Goal: Find specific page/section: Find specific page/section

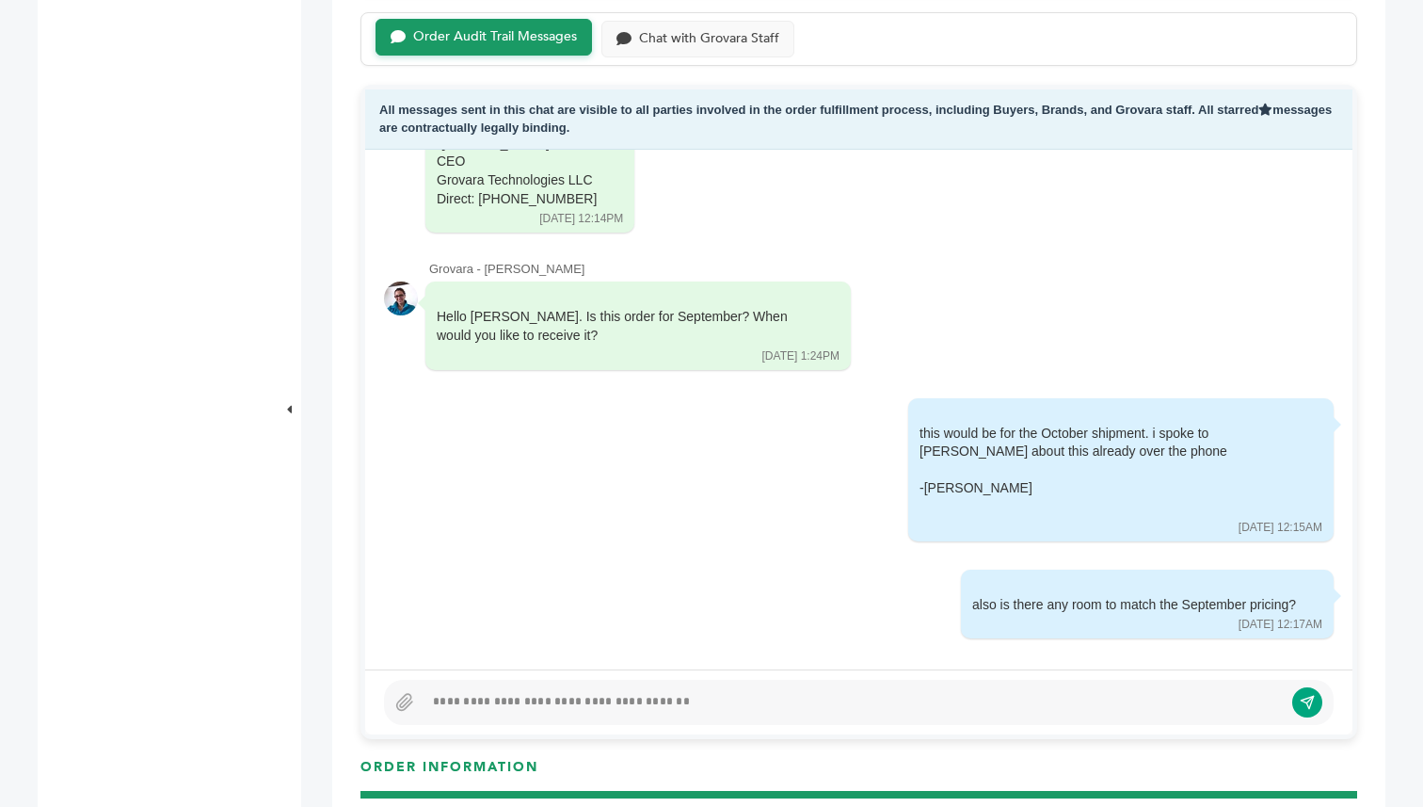
scroll to position [116, 0]
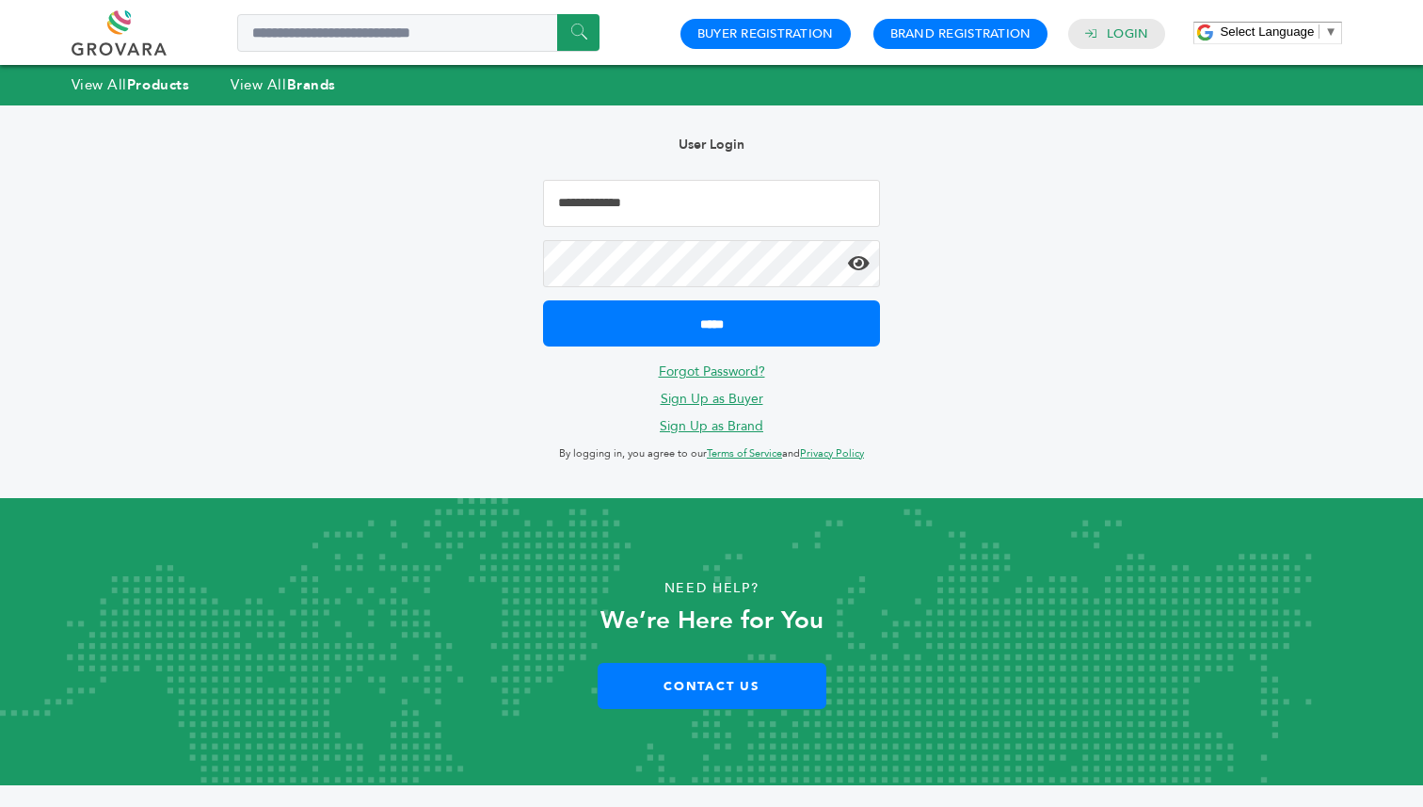
click at [652, 191] on input "Email Address" at bounding box center [711, 203] width 337 height 47
type input "**********"
click at [543, 300] on input "*****" at bounding box center [711, 323] width 337 height 46
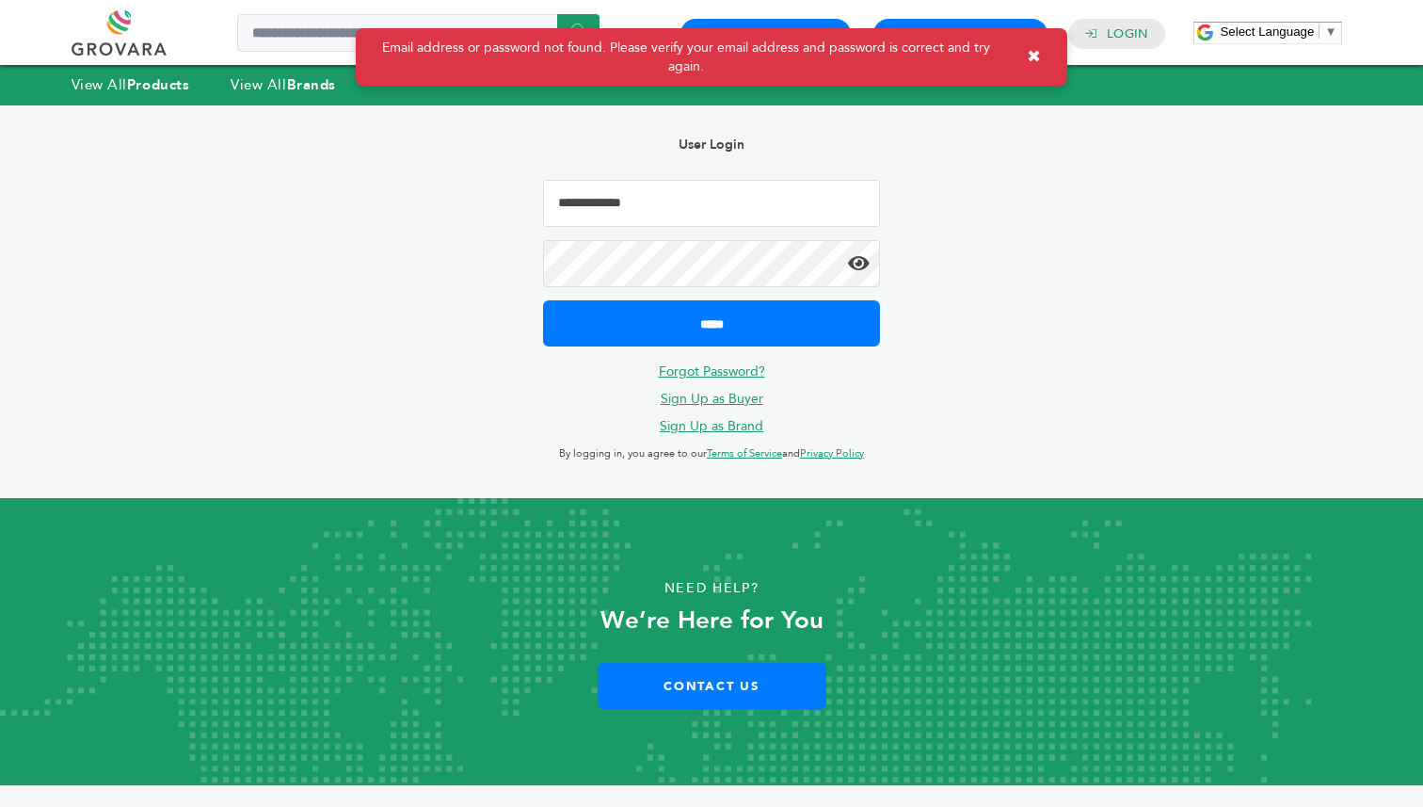
click at [662, 196] on input "Email Address" at bounding box center [711, 203] width 337 height 47
type input "**********"
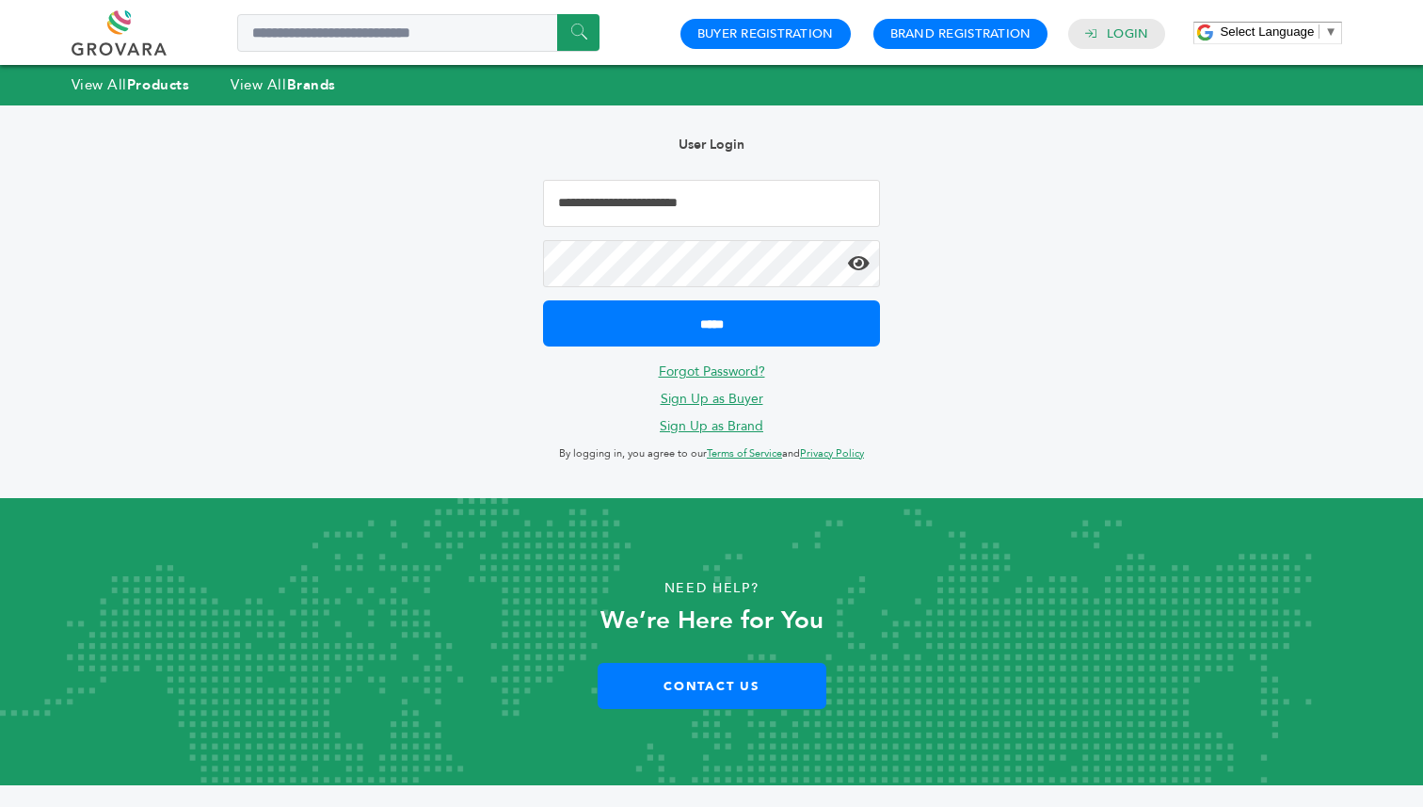
click at [860, 266] on icon at bounding box center [859, 263] width 22 height 19
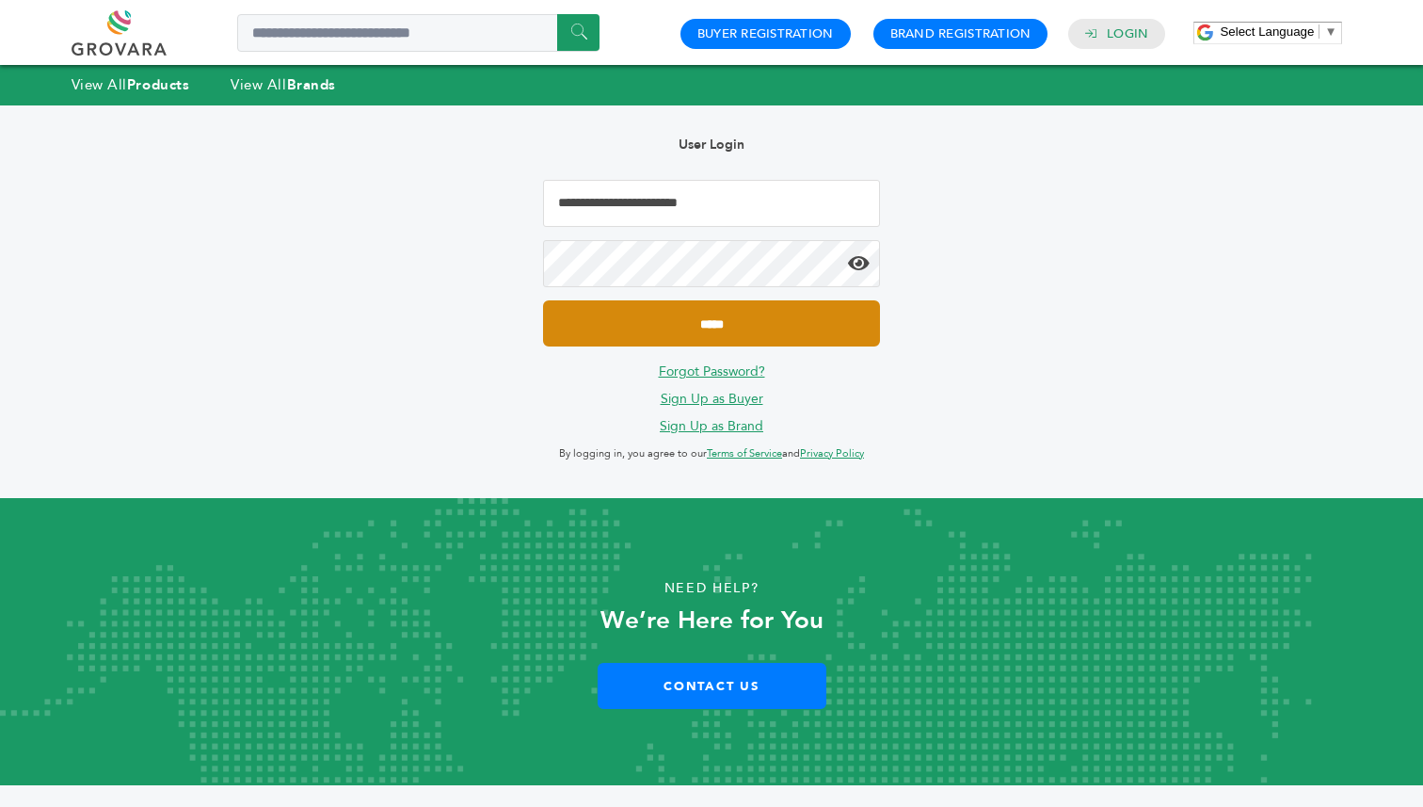
click at [826, 319] on input "*****" at bounding box center [711, 323] width 337 height 46
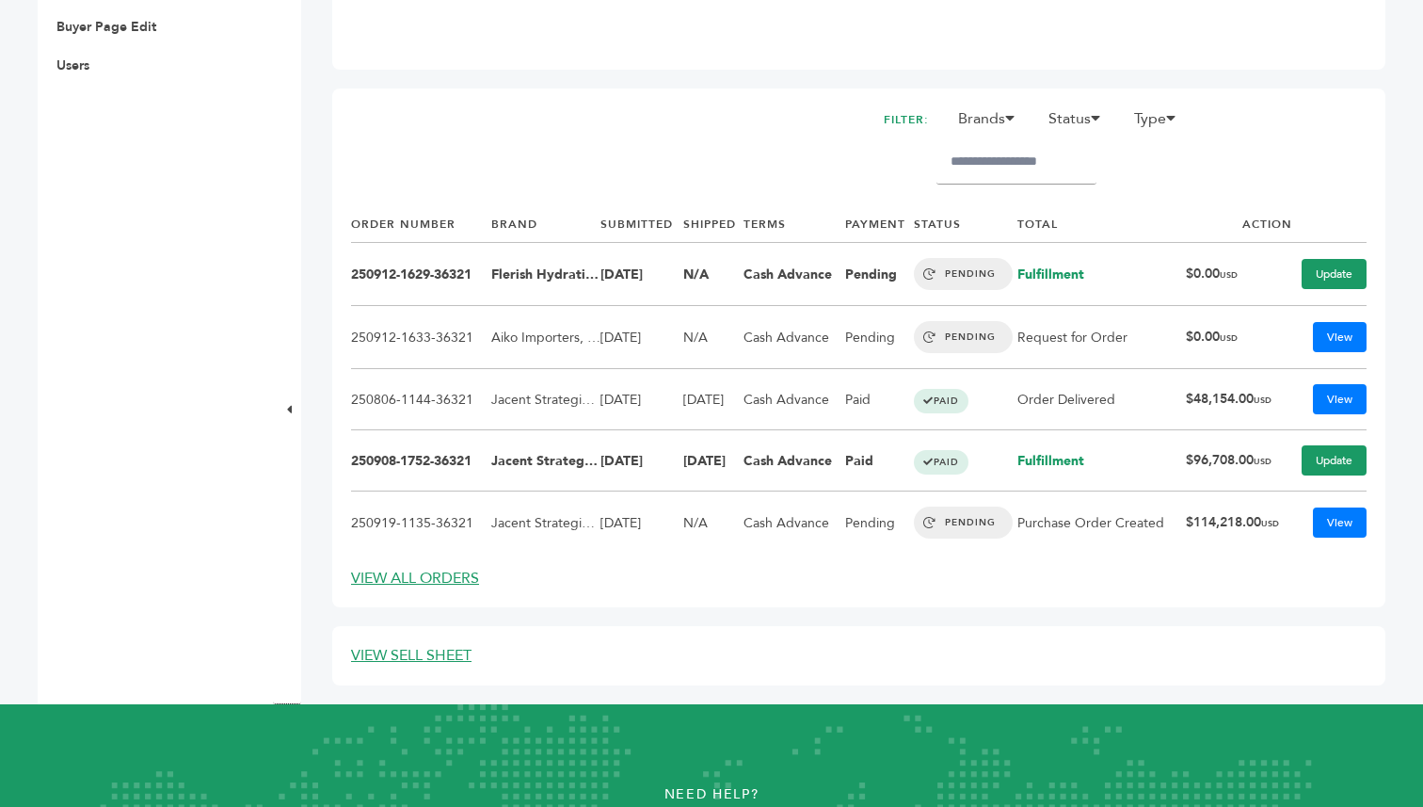
scroll to position [766, 0]
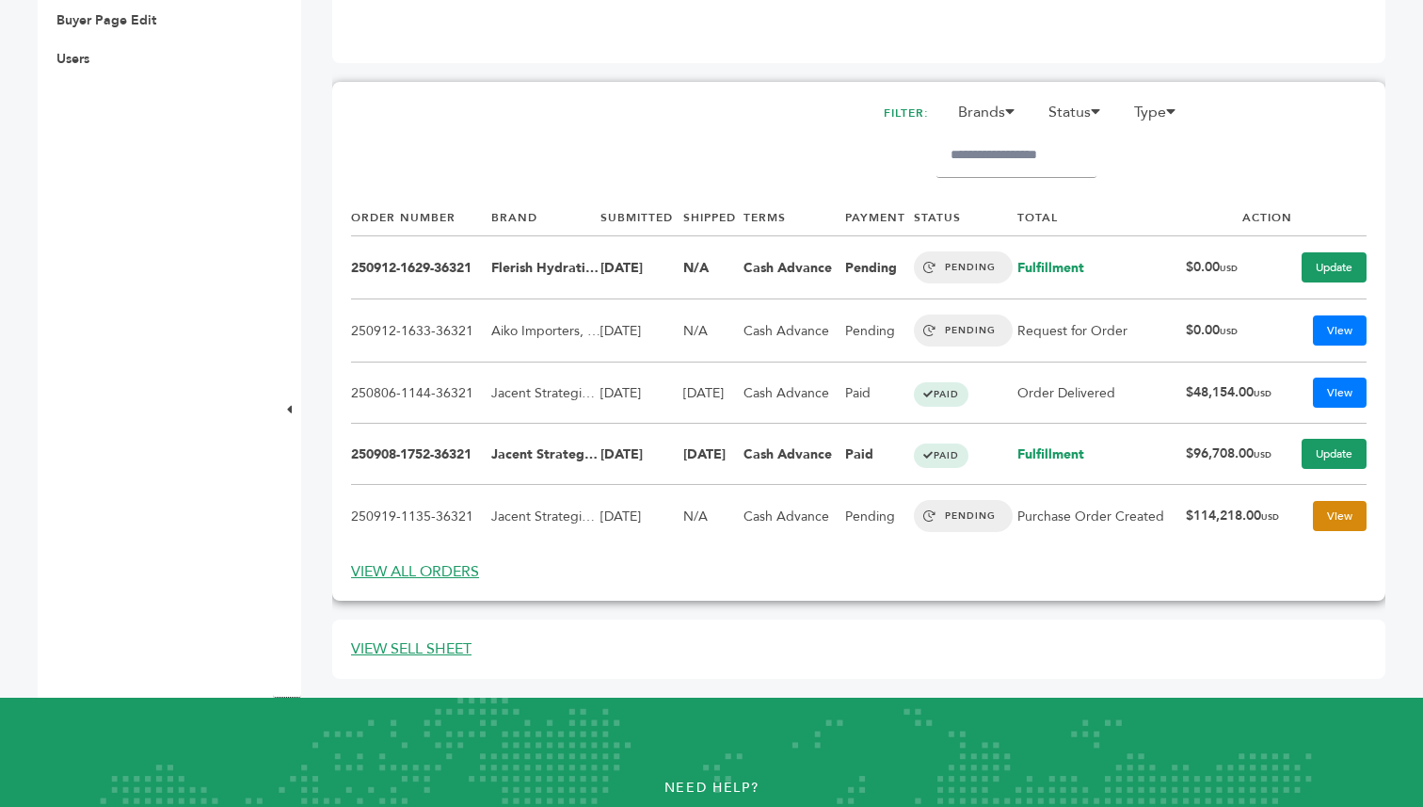
click at [1336, 522] on link "View" at bounding box center [1340, 516] width 54 height 30
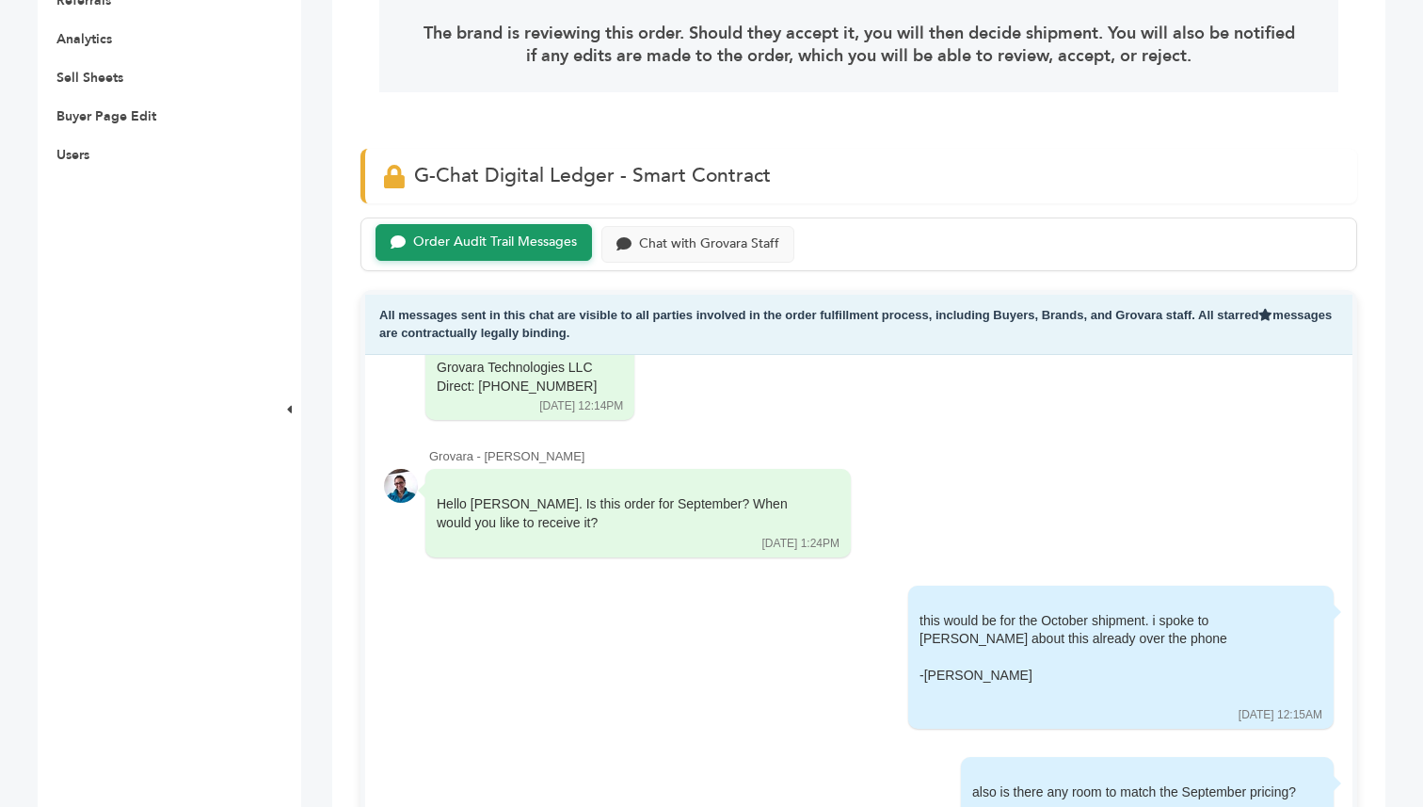
scroll to position [711, 0]
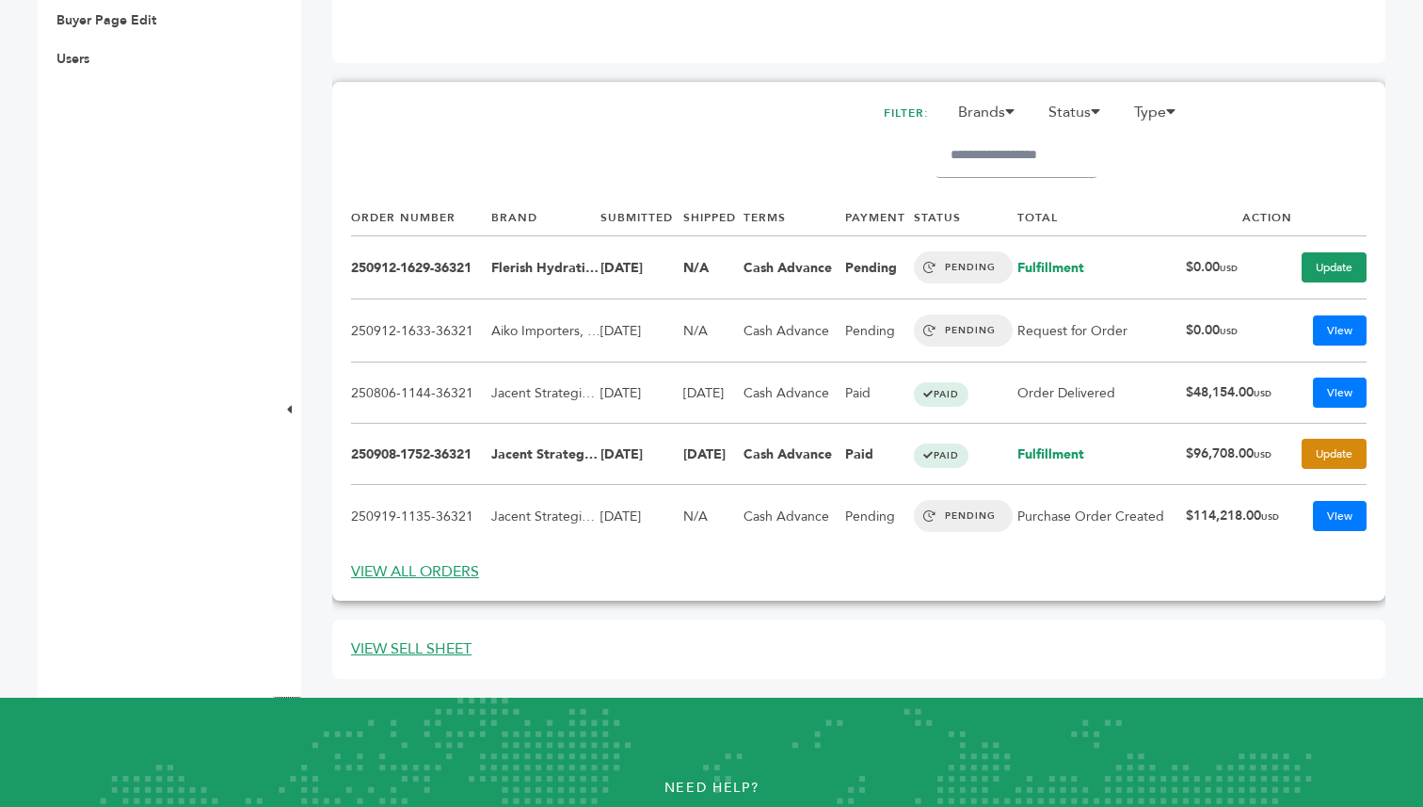
click at [1329, 458] on link "Update" at bounding box center [1334, 454] width 65 height 30
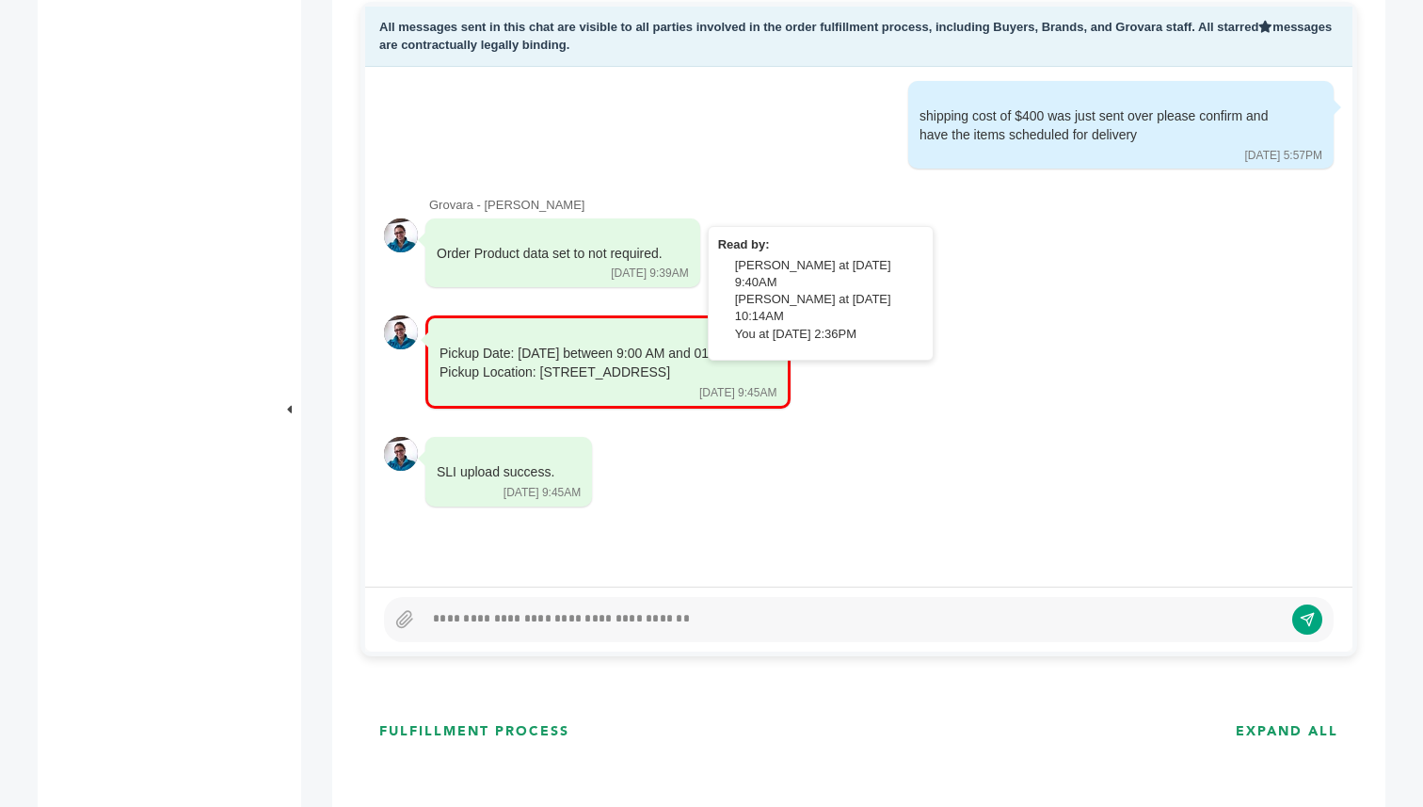
scroll to position [886, 0]
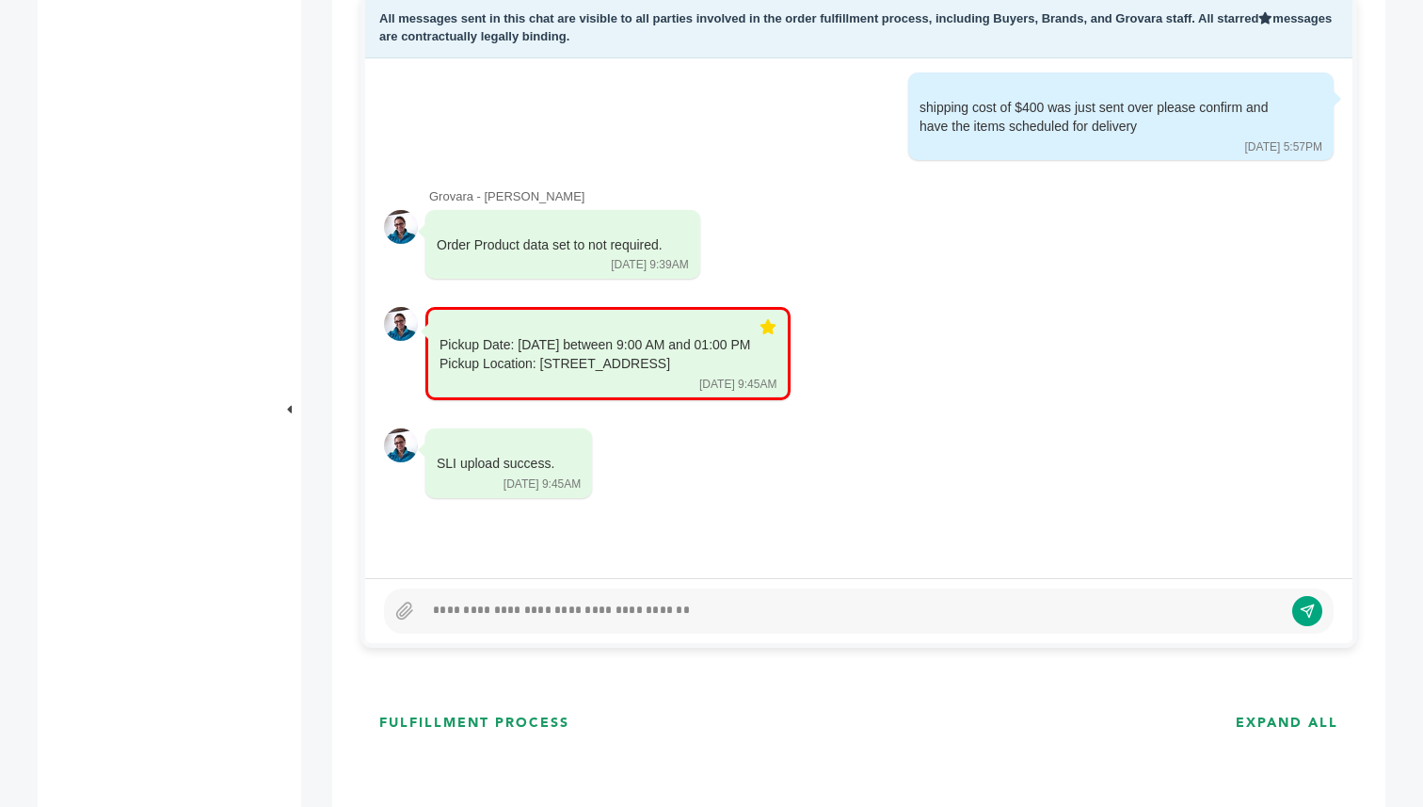
drag, startPoint x: 113, startPoint y: 210, endPoint x: 124, endPoint y: 210, distance: 11.3
click at [123, 210] on div "[PERSON_NAME] - 65 login(s) Overview Sample Orders (2) Purchase Orders (3) Requ…" at bounding box center [155, 747] width 235 height 2998
click at [96, 198] on div "[PERSON_NAME] - 65 login(s) Overview Sample Orders (2) Purchase Orders (3) Requ…" at bounding box center [155, 747] width 235 height 2998
click at [101, 231] on div "[PERSON_NAME] - 65 login(s) Overview Sample Orders (2) Purchase Orders (3) Requ…" at bounding box center [155, 747] width 235 height 2998
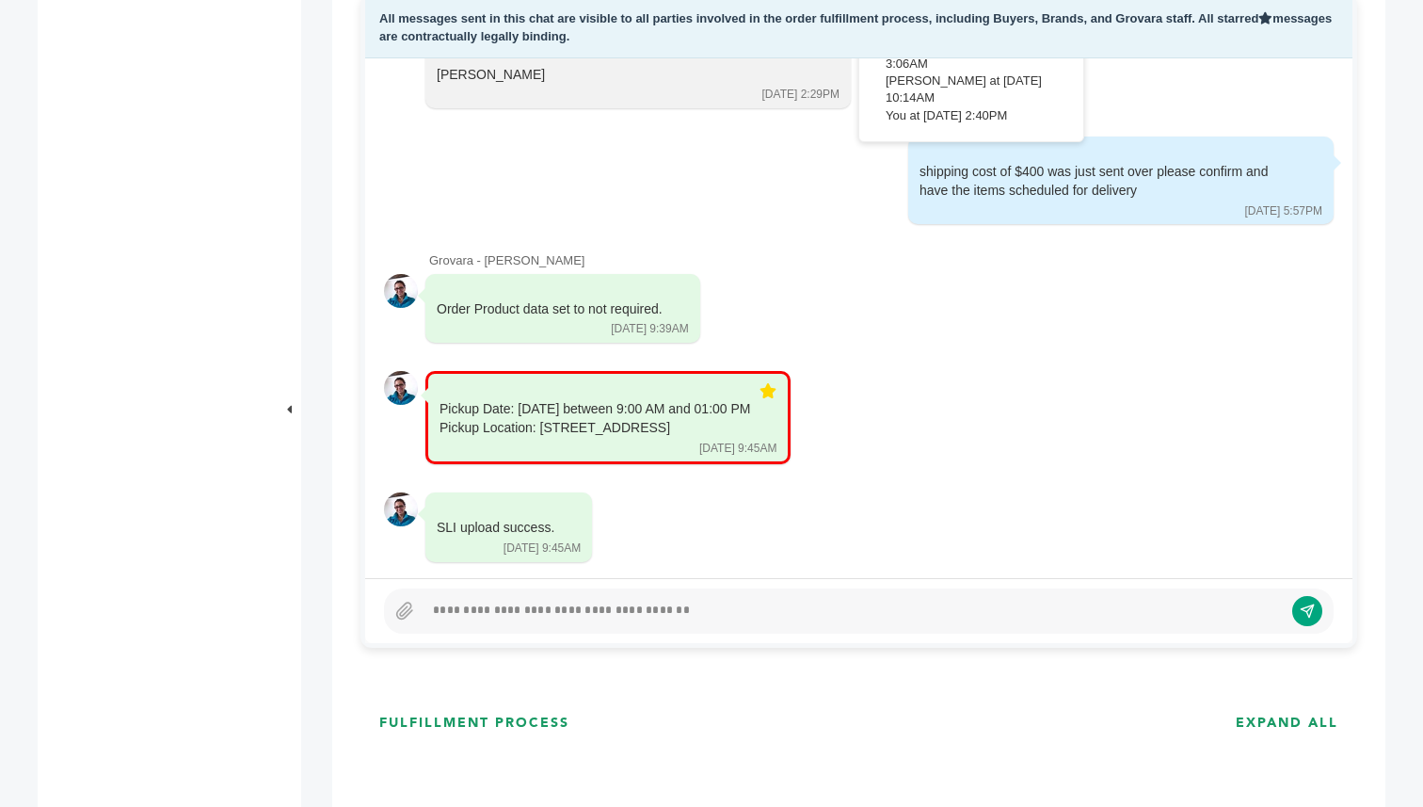
scroll to position [5023, 0]
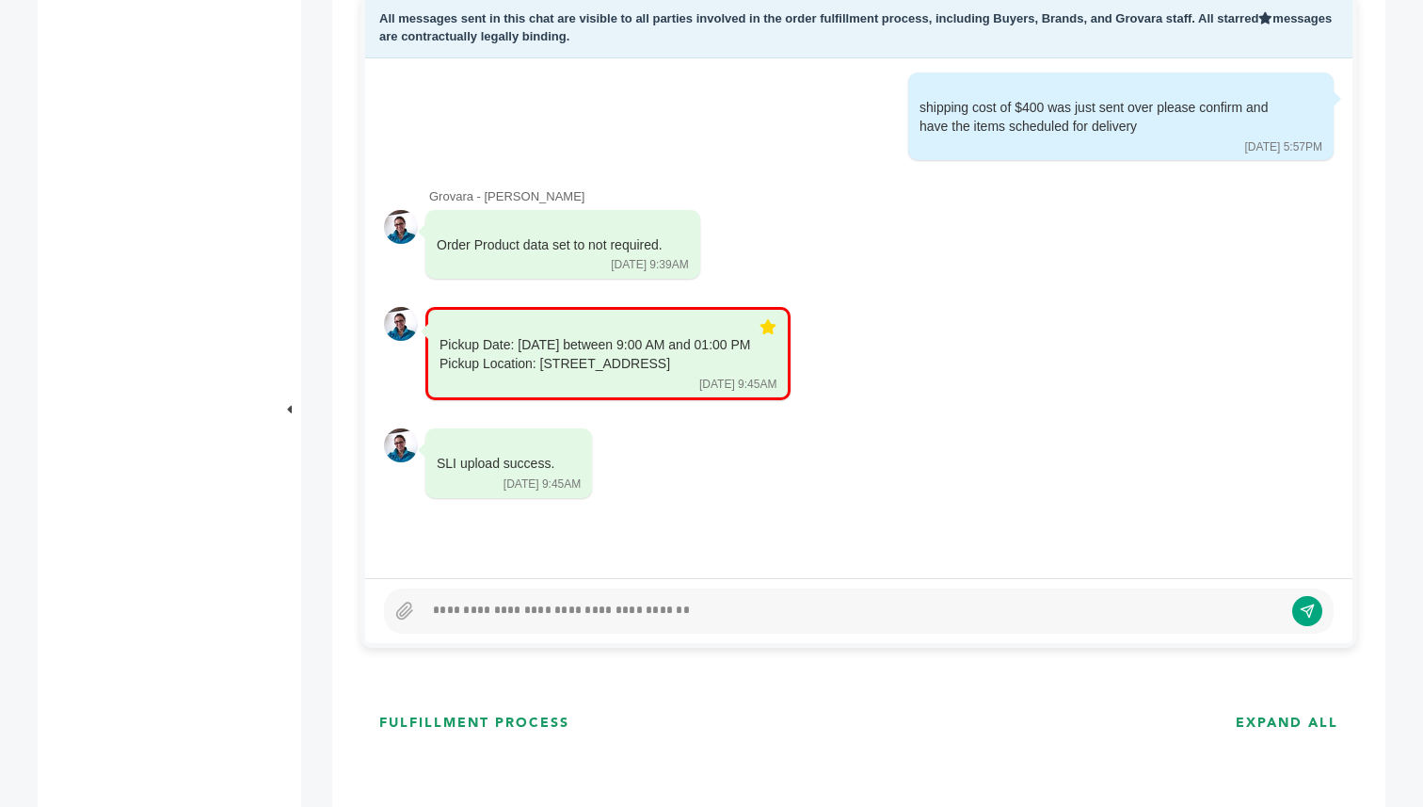
drag, startPoint x: 137, startPoint y: 319, endPoint x: 137, endPoint y: 332, distance: 13.2
click at [137, 332] on div "[PERSON_NAME] - 65 login(s) Overview Sample Orders (2) Purchase Orders (3) Requ…" at bounding box center [155, 747] width 235 height 2998
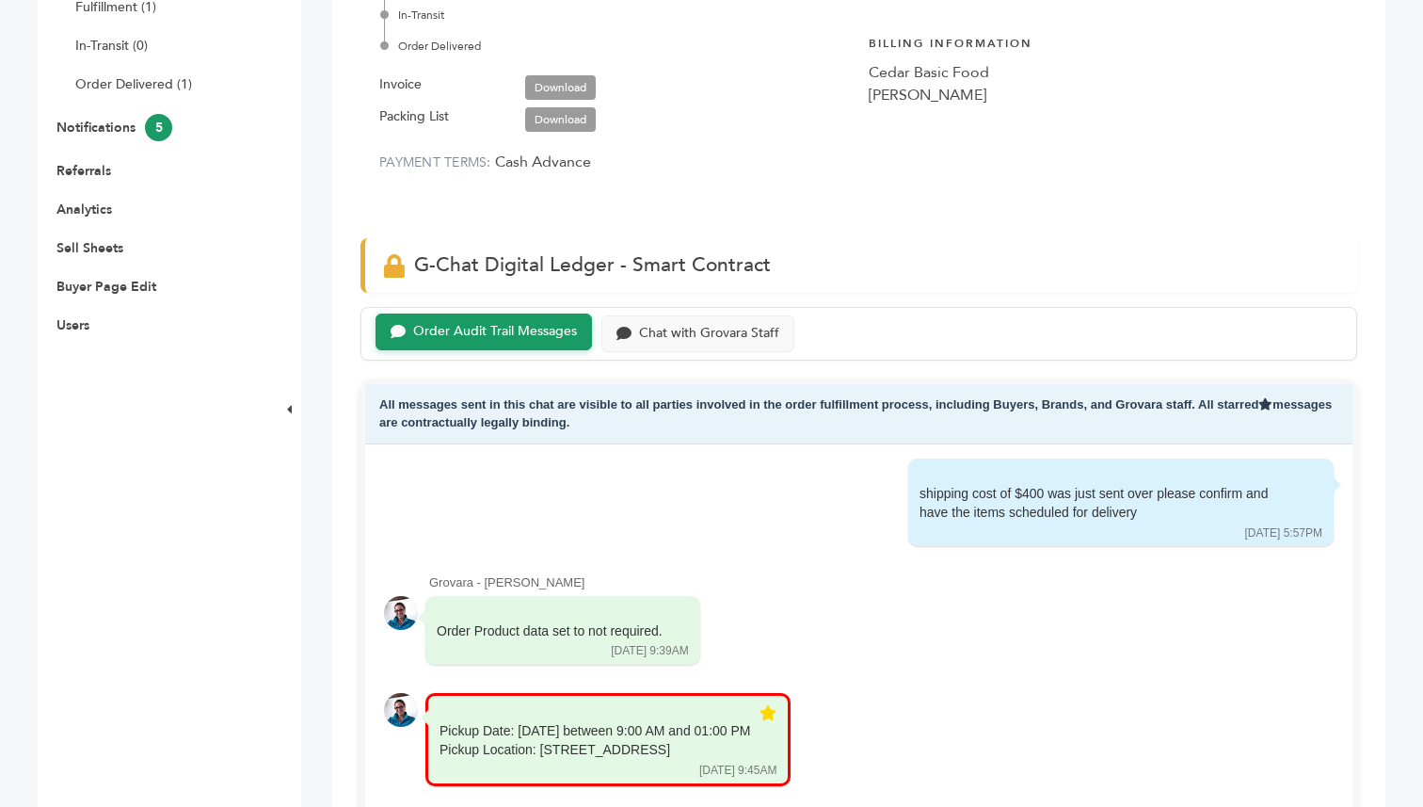
scroll to position [497, 0]
